Goal: Information Seeking & Learning: Learn about a topic

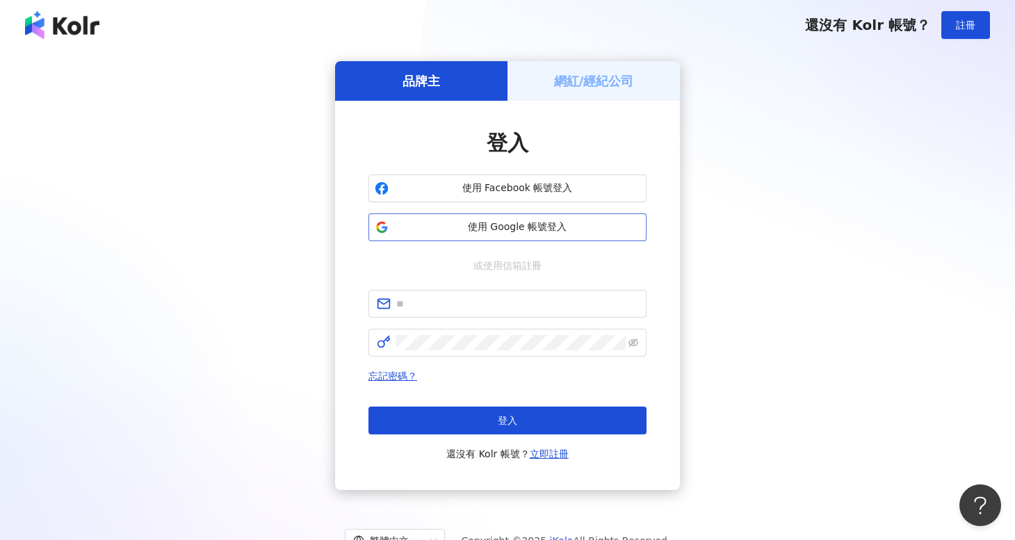
click at [501, 227] on span "使用 Google 帳號登入" at bounding box center [517, 227] width 246 height 14
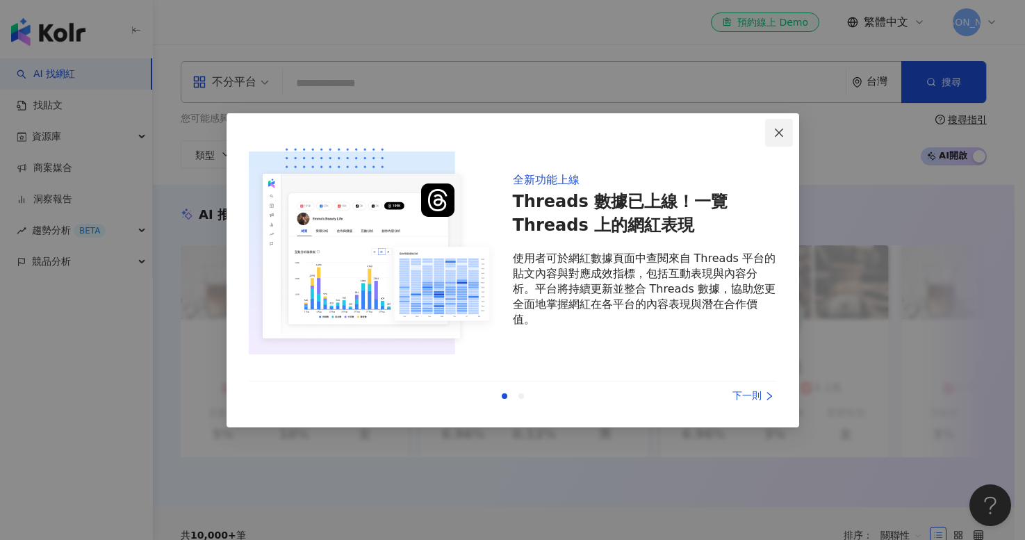
click at [775, 133] on icon "close" at bounding box center [779, 132] width 11 height 11
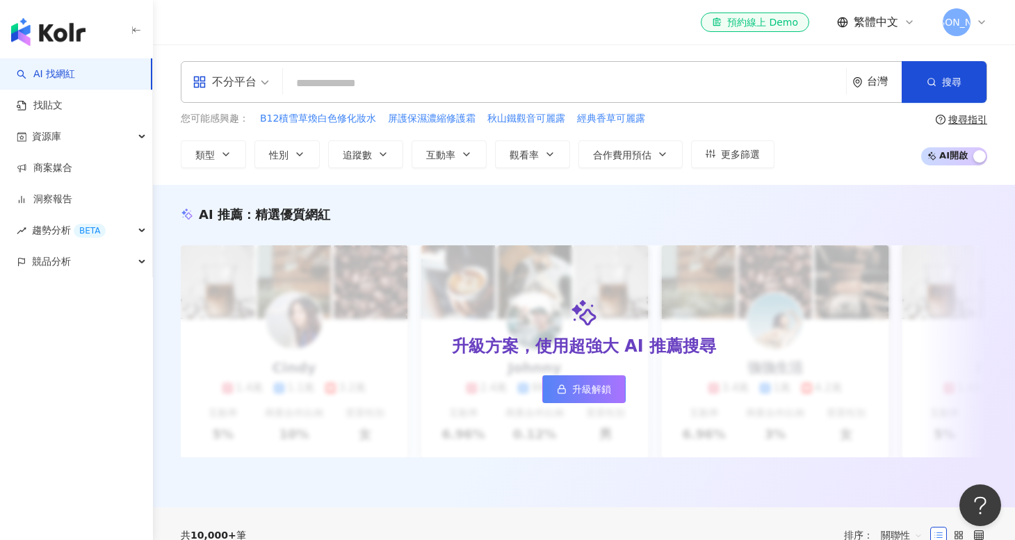
click at [365, 82] on input "search" at bounding box center [565, 83] width 552 height 26
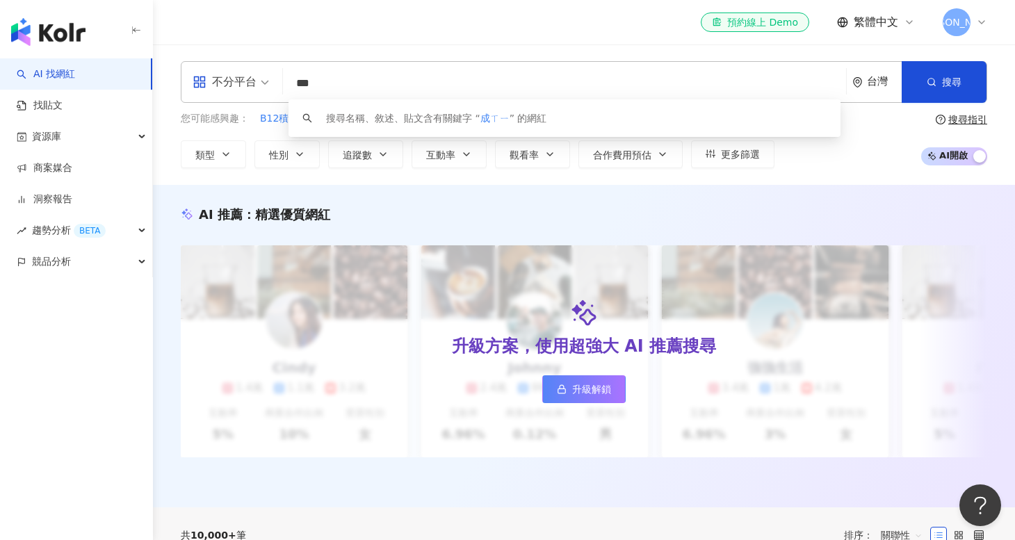
type input "**"
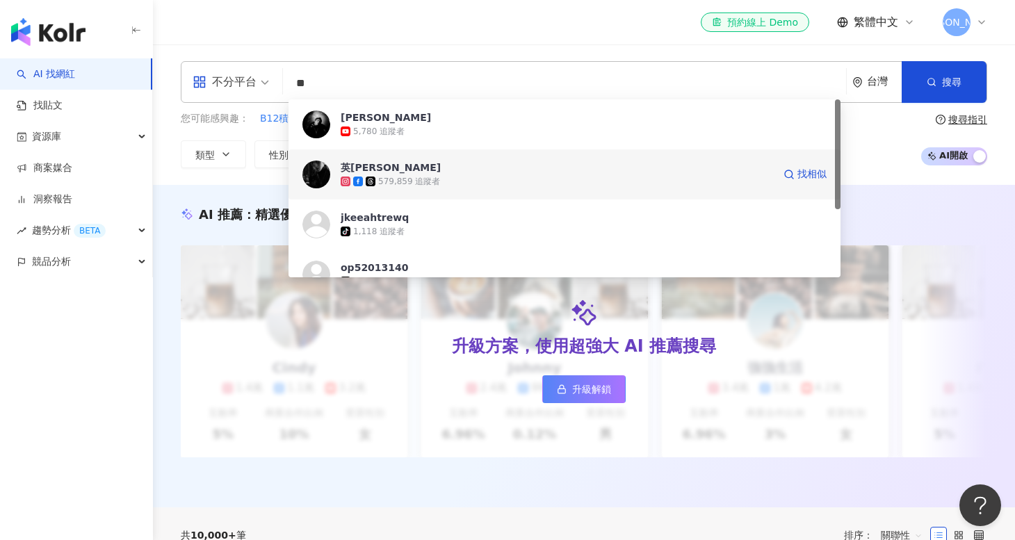
click at [390, 165] on div "英[PERSON_NAME]" at bounding box center [391, 168] width 100 height 14
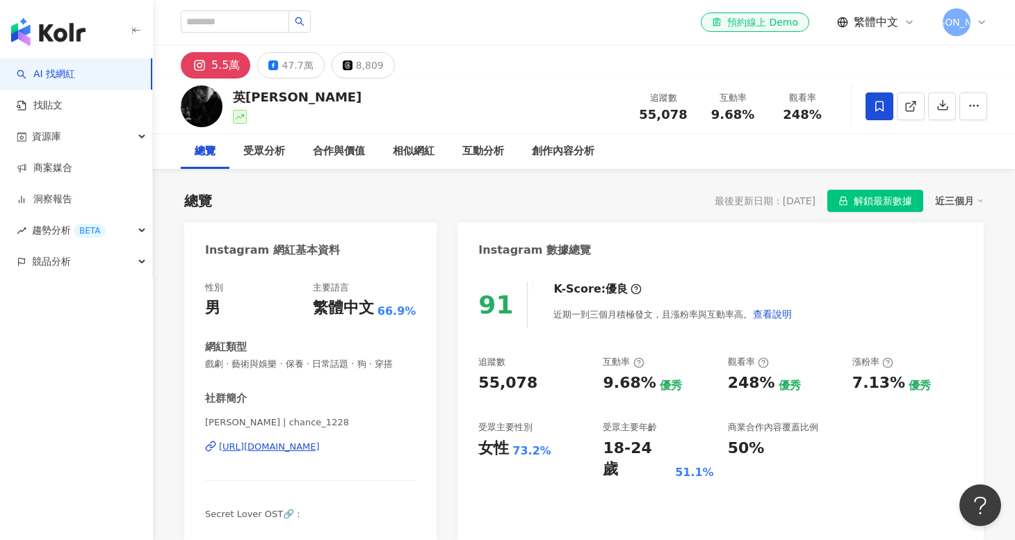
click at [564, 108] on div "英承[PERSON_NAME] 追蹤數 55,078 互動率 9.68% 觀看率 248%" at bounding box center [584, 106] width 862 height 55
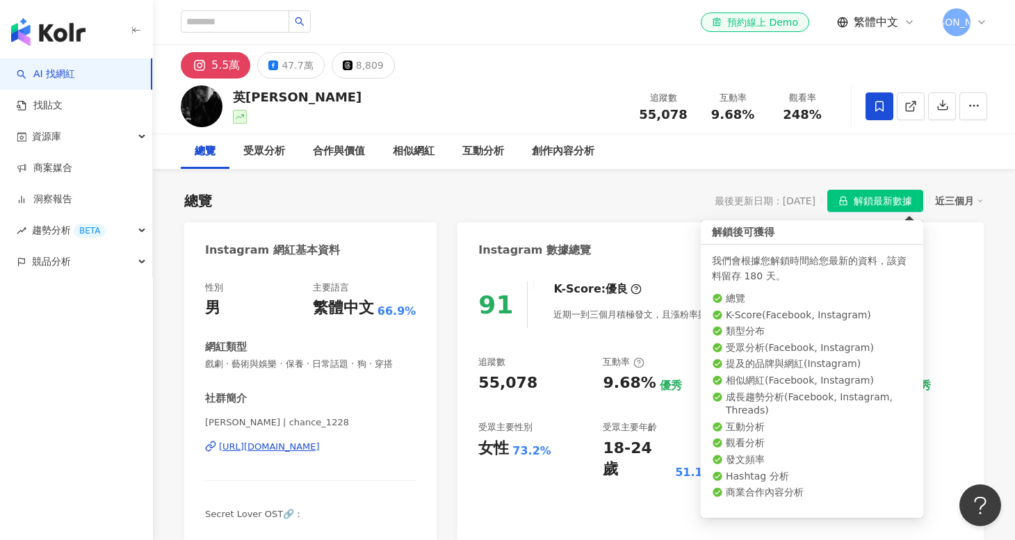
click at [866, 197] on span "解鎖最新數據" at bounding box center [883, 201] width 58 height 22
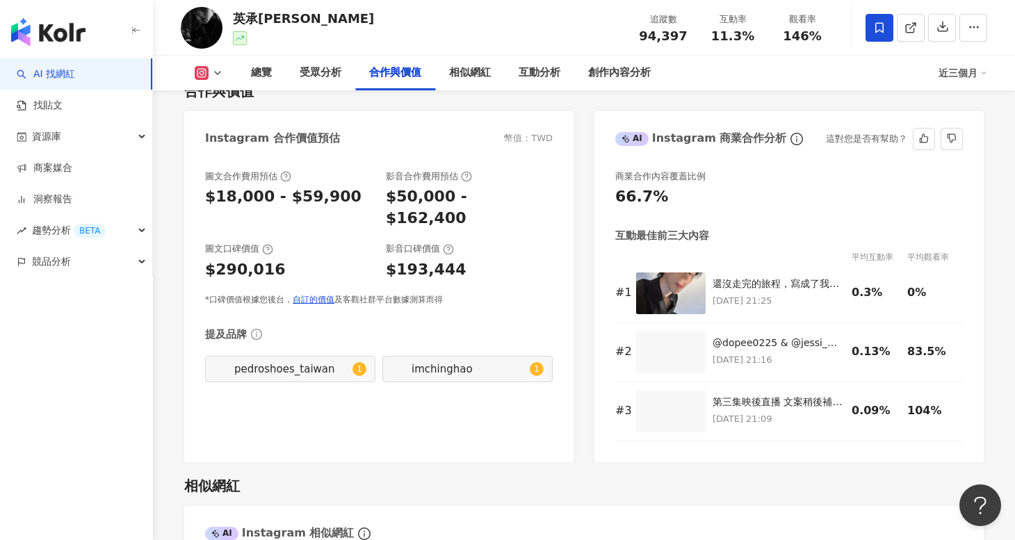
scroll to position [1877, 0]
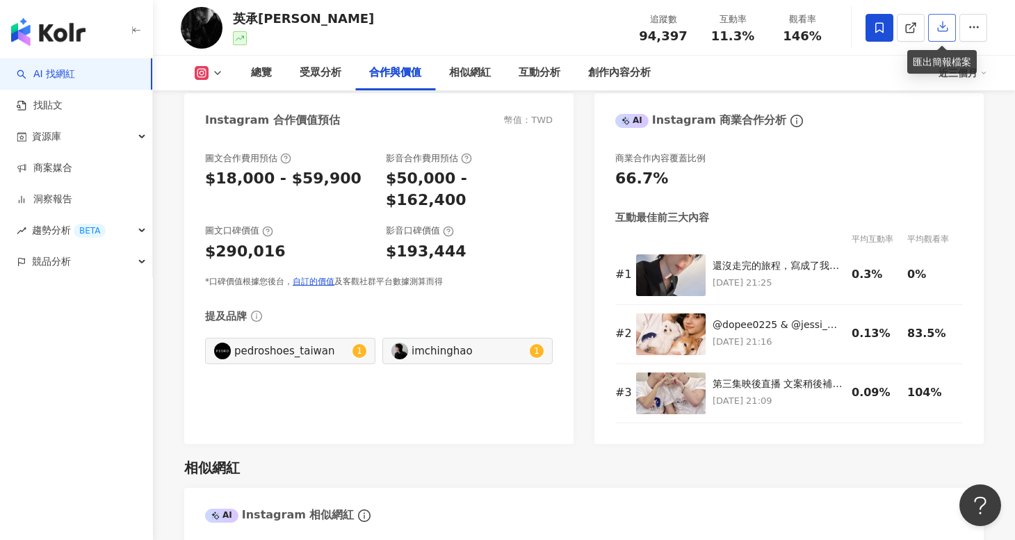
click at [939, 22] on icon "button" at bounding box center [942, 26] width 13 height 13
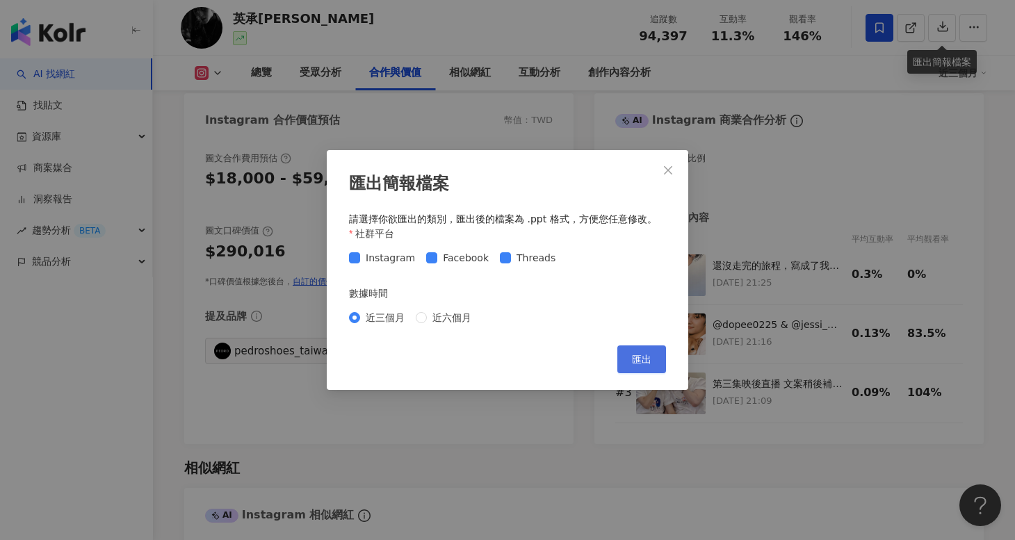
click at [628, 364] on button "匯出" at bounding box center [641, 360] width 49 height 28
click at [668, 162] on button "Close" at bounding box center [668, 170] width 28 height 28
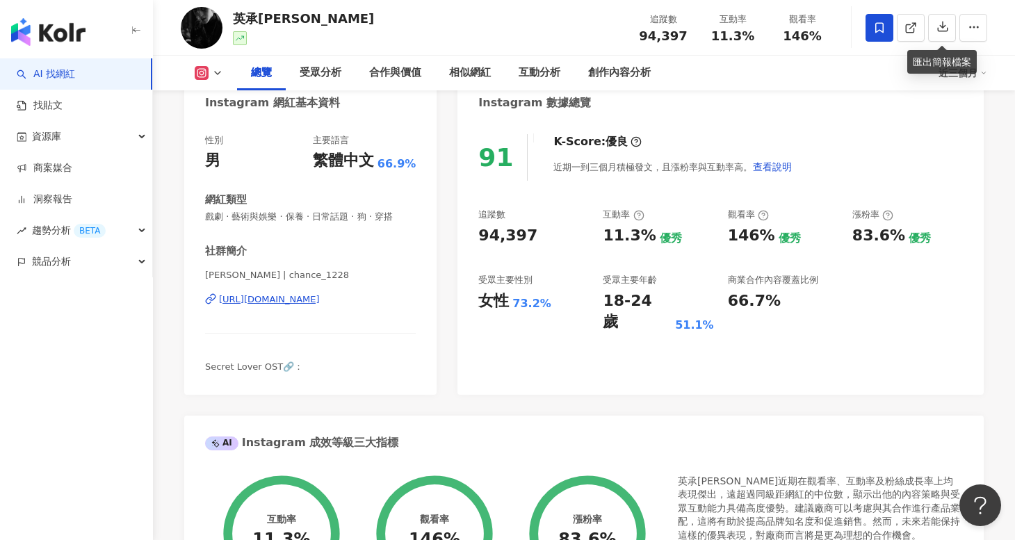
scroll to position [0, 0]
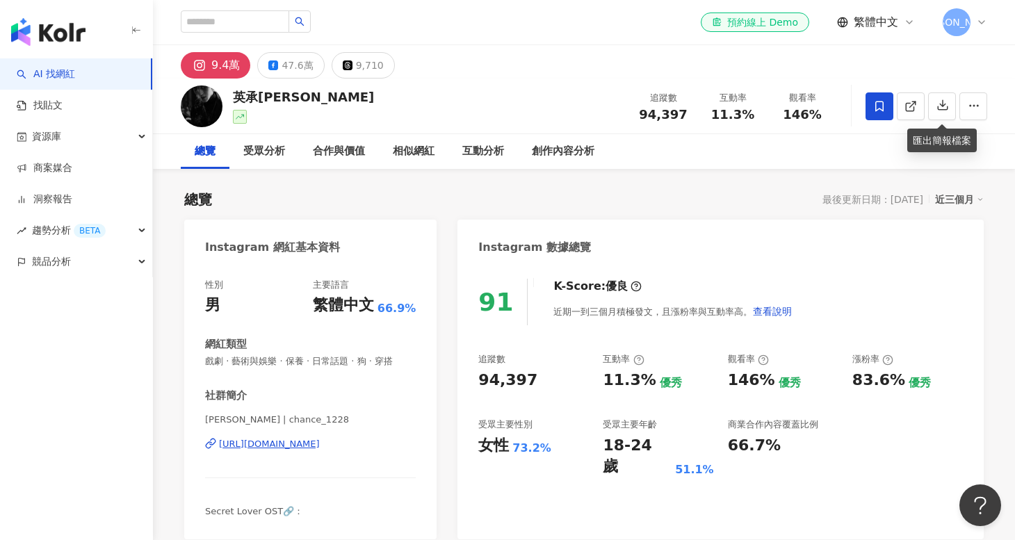
click at [995, 165] on div "總覽 受眾分析 合作與價值 相似網紅 互動分析 創作內容分析" at bounding box center [584, 151] width 862 height 35
click at [872, 108] on span at bounding box center [880, 106] width 28 height 28
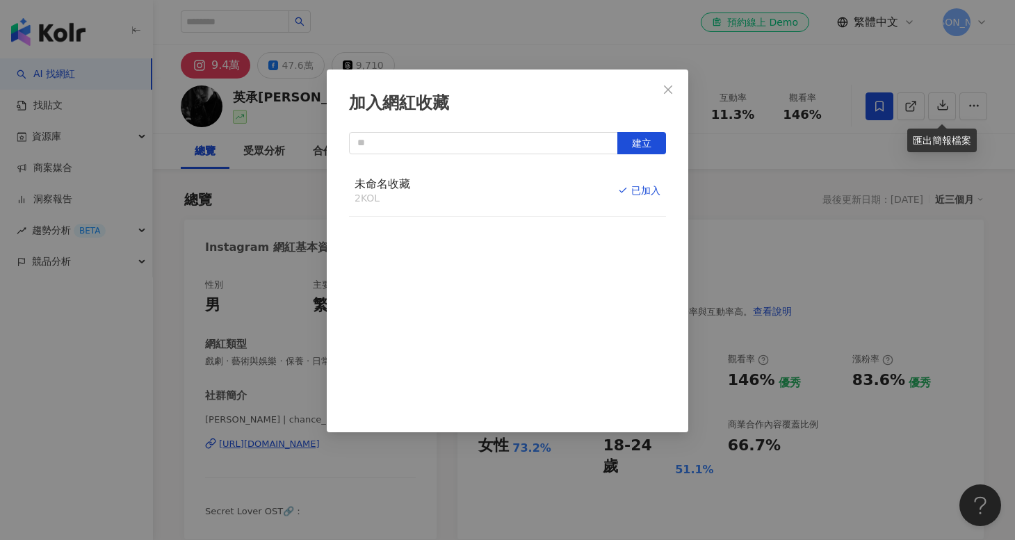
click at [664, 90] on icon "close" at bounding box center [668, 89] width 11 height 11
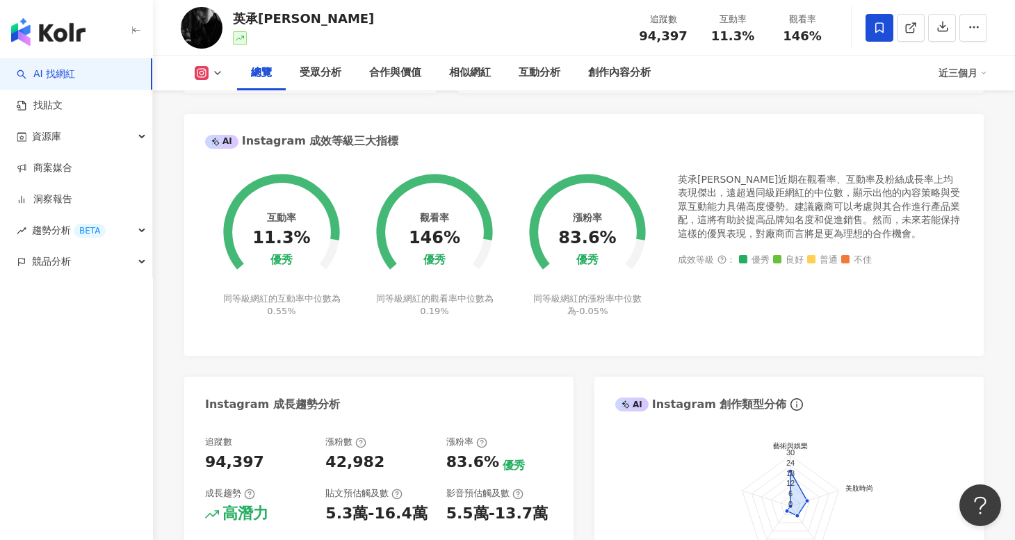
scroll to position [417, 0]
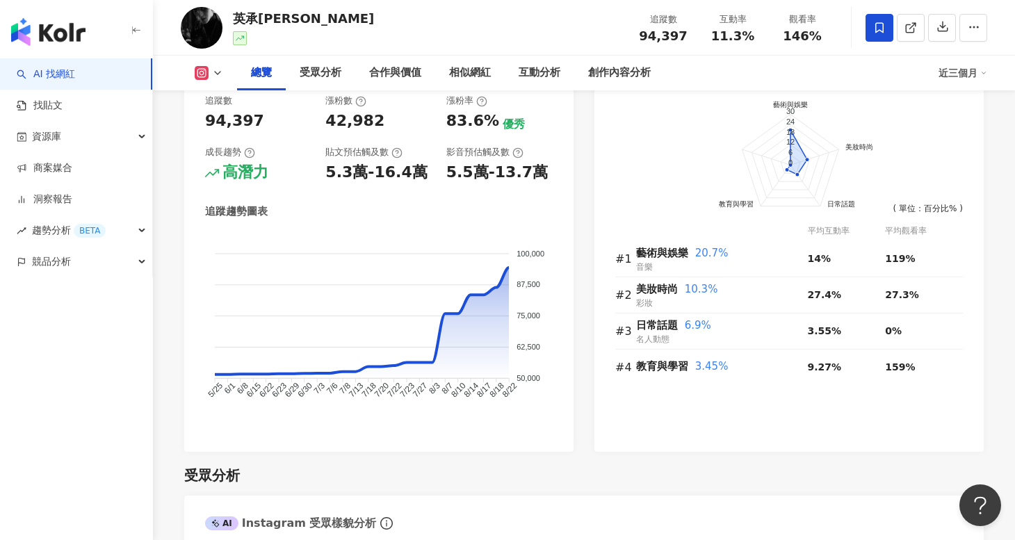
scroll to position [695, 0]
